Goal: Information Seeking & Learning: Find specific fact

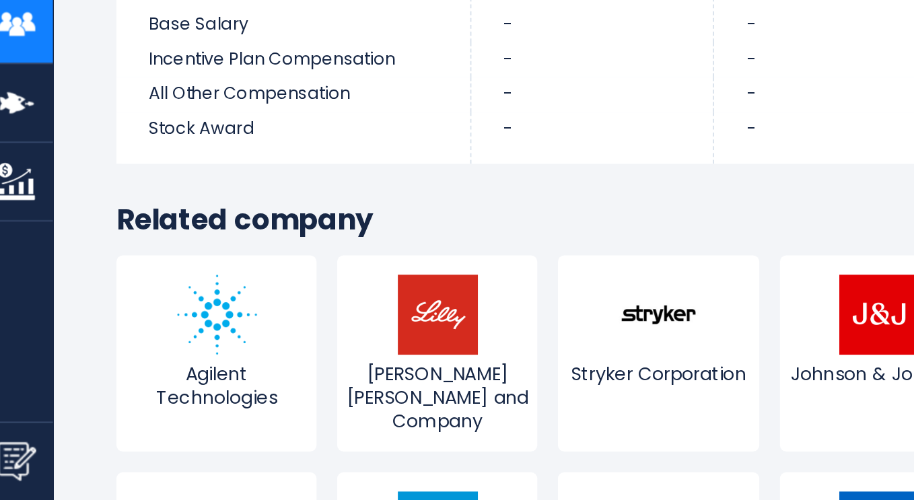
scroll to position [3456, 0]
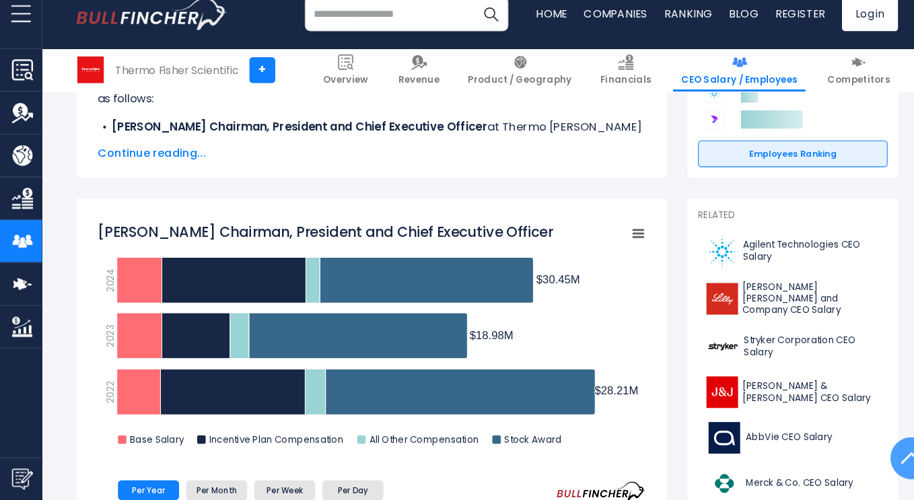
scroll to position [336, 0]
